Goal: Find specific page/section: Find specific page/section

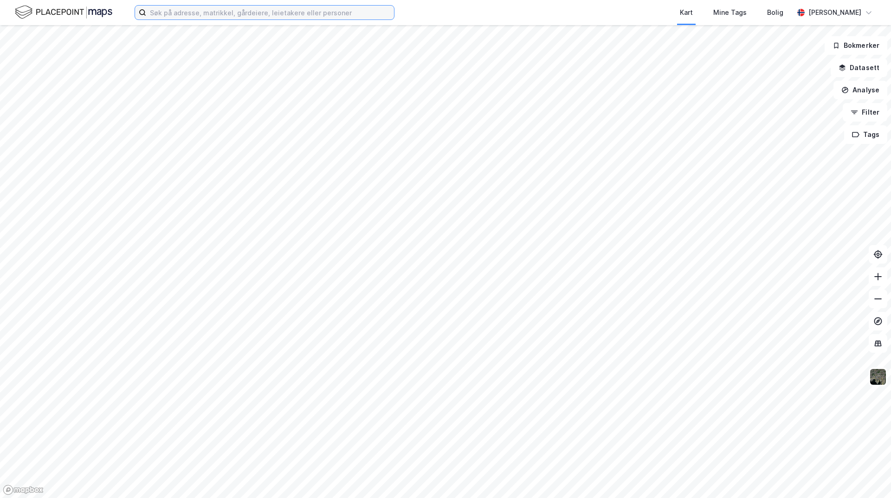
click at [189, 15] on input at bounding box center [270, 13] width 248 height 14
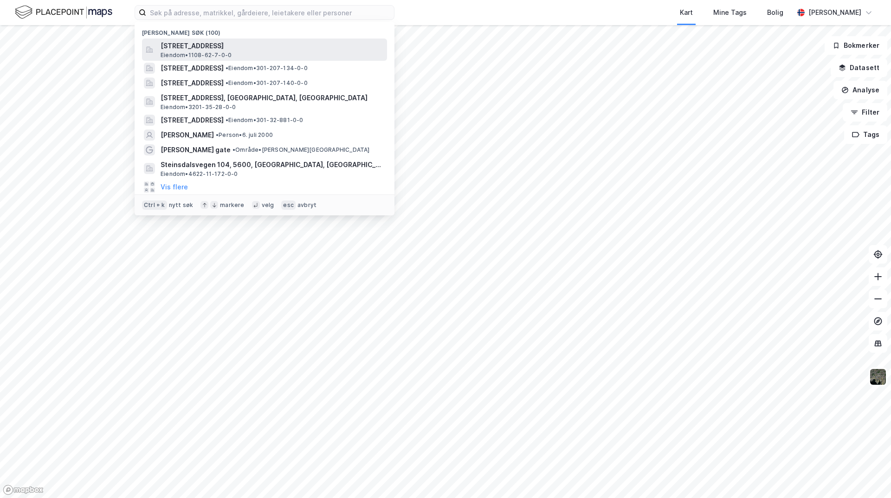
click at [205, 47] on span "[STREET_ADDRESS]" at bounding box center [272, 45] width 223 height 11
